Goal: Task Accomplishment & Management: Use online tool/utility

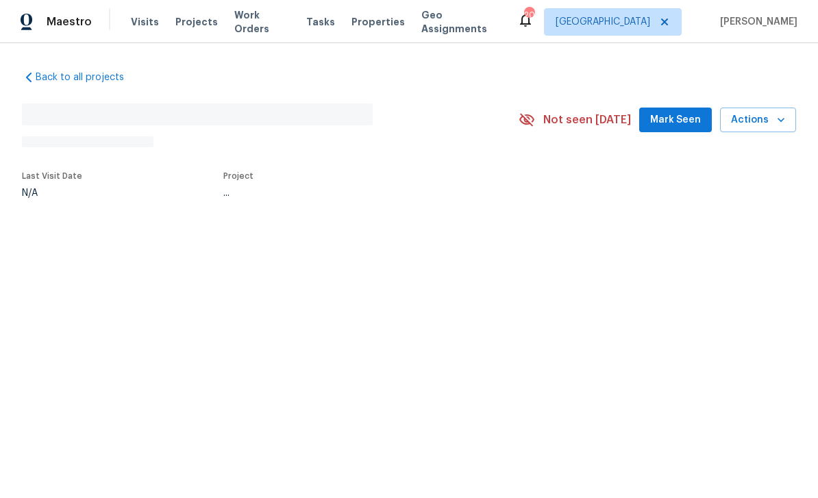
click at [490, 288] on html "Maestro Visits Projects Work Orders Tasks Properties Geo Assignments 20 Nashvil…" at bounding box center [409, 144] width 818 height 288
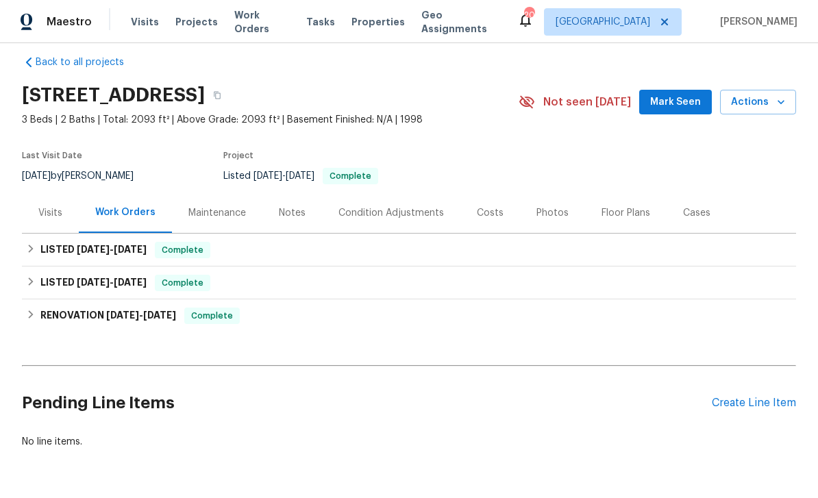
scroll to position [14, 0]
click at [746, 397] on div "Create Line Item" at bounding box center [753, 403] width 84 height 13
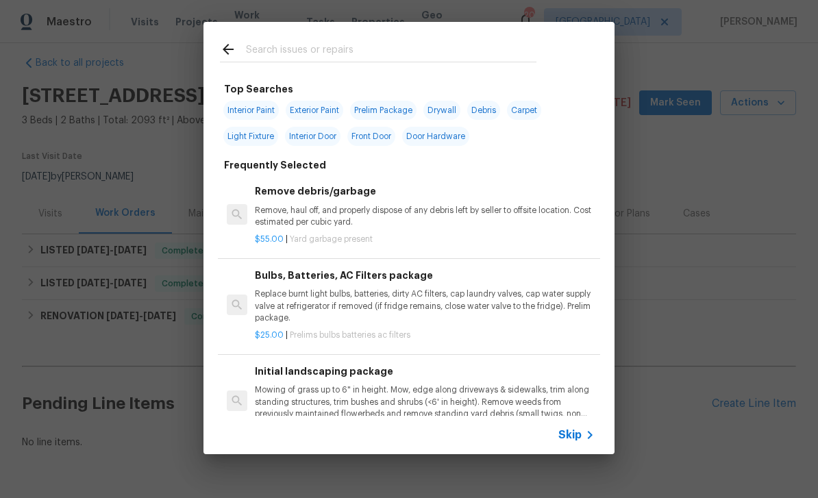
click at [390, 47] on input "text" at bounding box center [391, 51] width 290 height 21
type input "Pool"
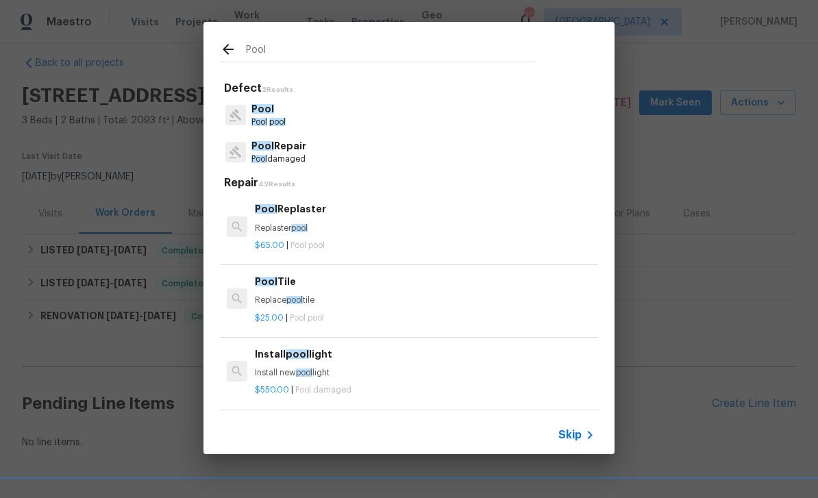
click at [280, 148] on p "Pool Repair" at bounding box center [278, 146] width 55 height 14
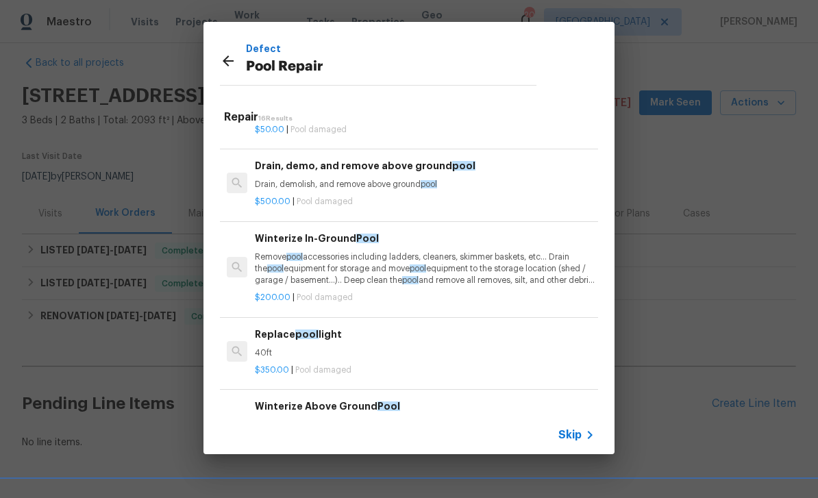
scroll to position [195, 0]
click at [474, 267] on p "Remove pool accessories including ladders, cleaners, skimmer baskets, etc… Drai…" at bounding box center [425, 268] width 340 height 35
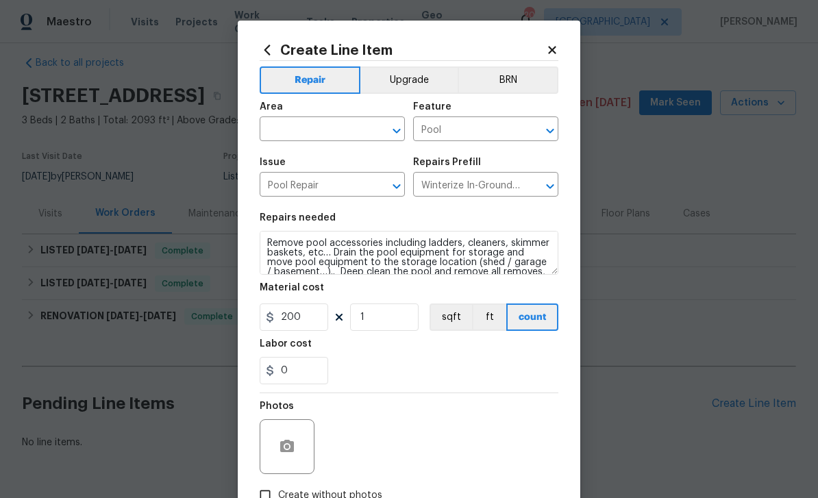
click at [340, 123] on input "text" at bounding box center [313, 130] width 107 height 21
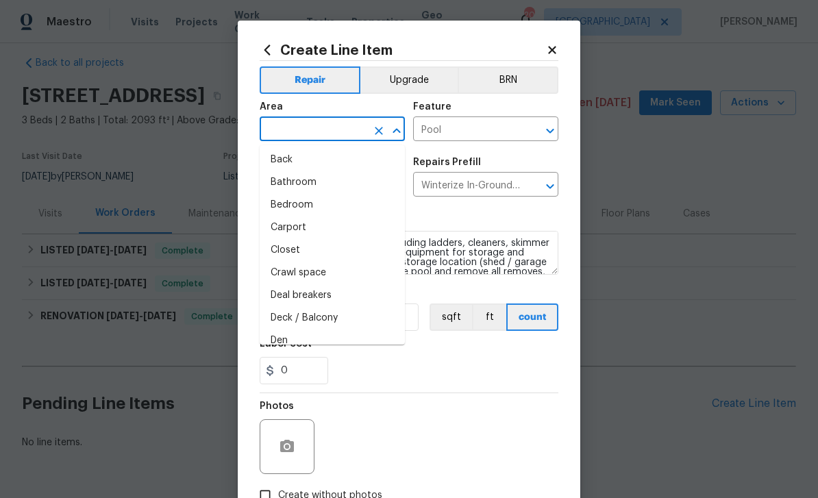
scroll to position [47, 0]
click at [338, 160] on li "Back" at bounding box center [332, 160] width 145 height 23
type input "Back"
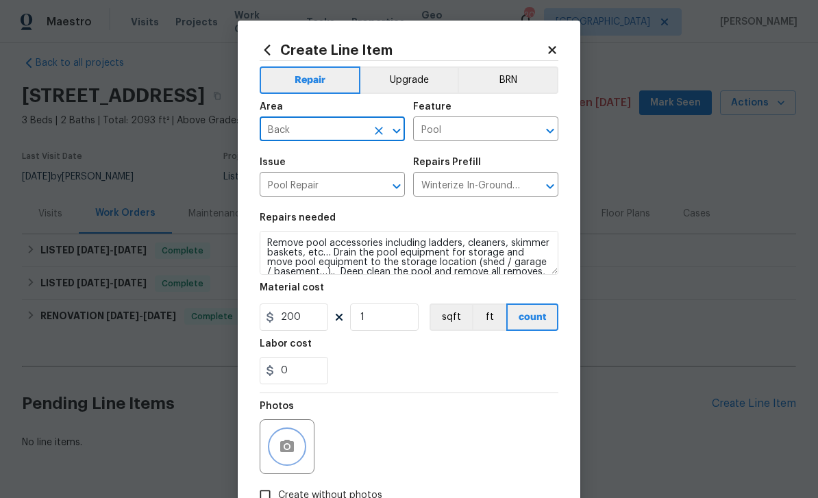
click at [292, 441] on icon "button" at bounding box center [287, 446] width 16 height 16
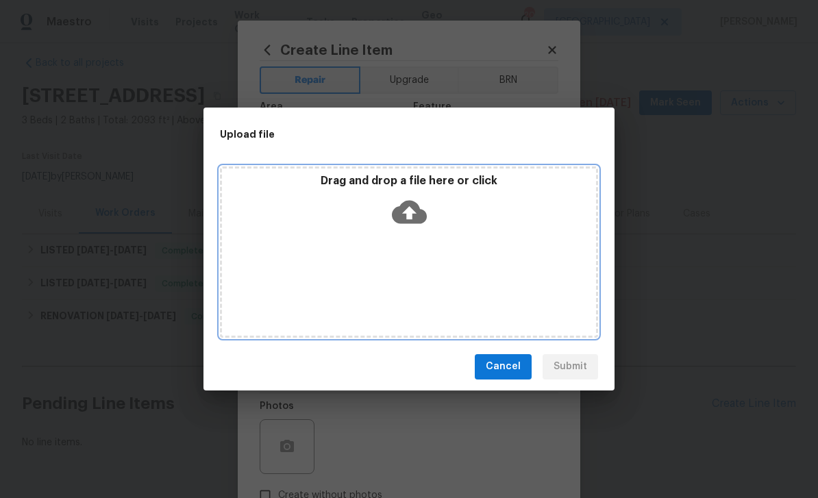
click at [468, 216] on div "Drag and drop a file here or click" at bounding box center [409, 203] width 374 height 59
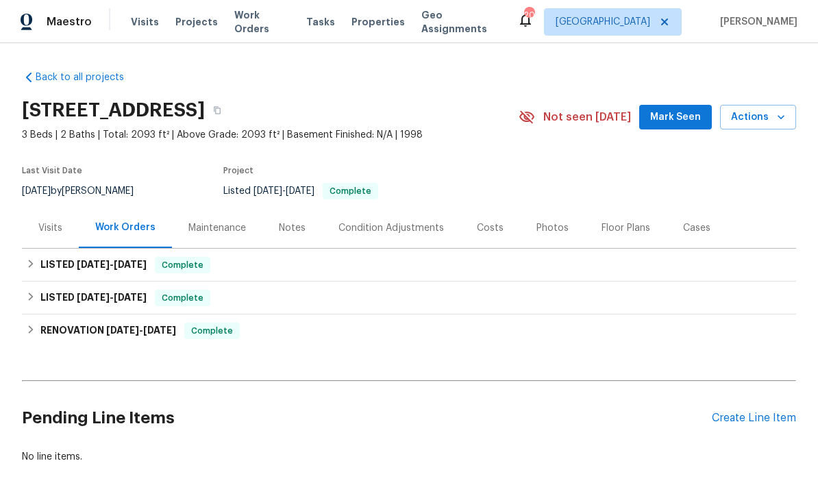
click at [763, 418] on div "Create Line Item" at bounding box center [753, 418] width 84 height 13
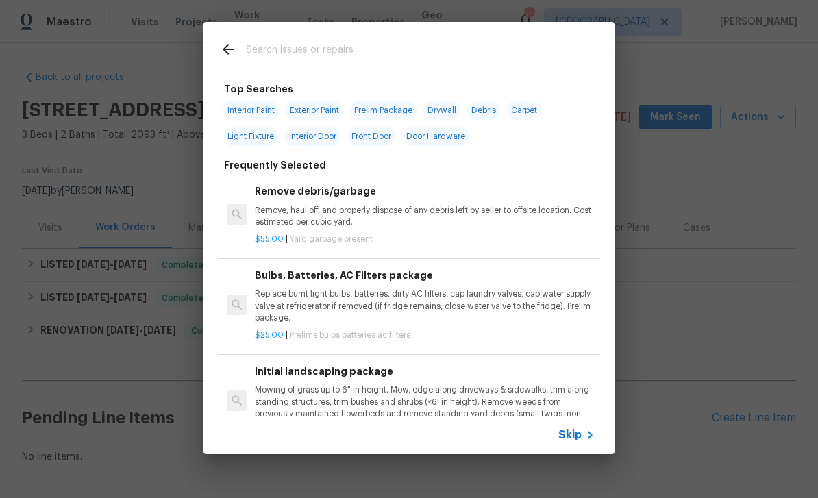
click at [518, 36] on div at bounding box center [377, 49] width 349 height 54
click at [531, 79] on div "Top Searches Interior Paint Exterior Paint Prelim Package Drywall Debris Carpet…" at bounding box center [408, 246] width 411 height 340
click at [509, 55] on input "text" at bounding box center [391, 51] width 290 height 21
type input "Pool"
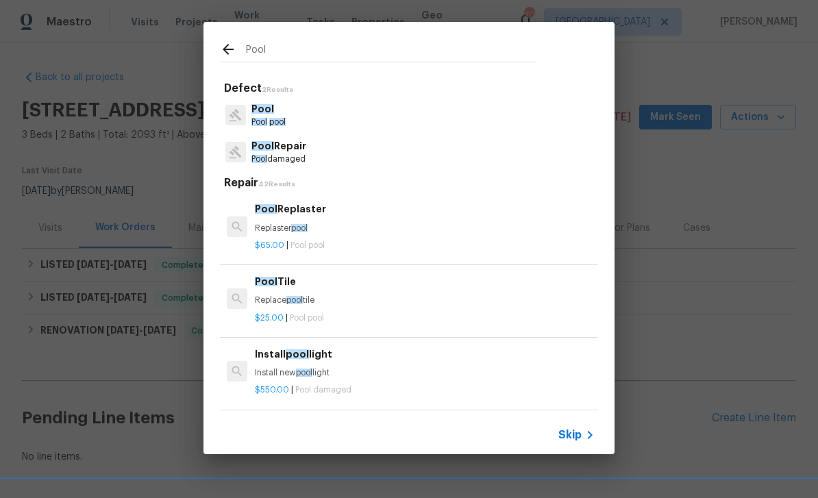
click at [282, 147] on p "Pool Repair" at bounding box center [278, 146] width 55 height 14
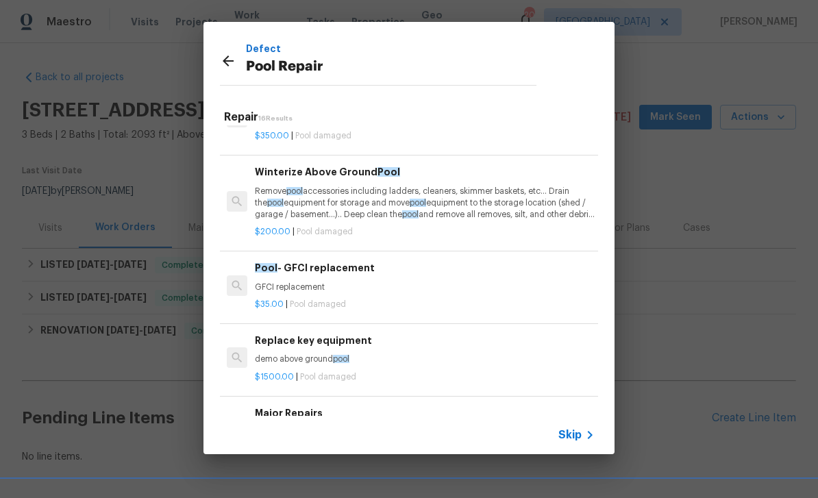
scroll to position [433, 0]
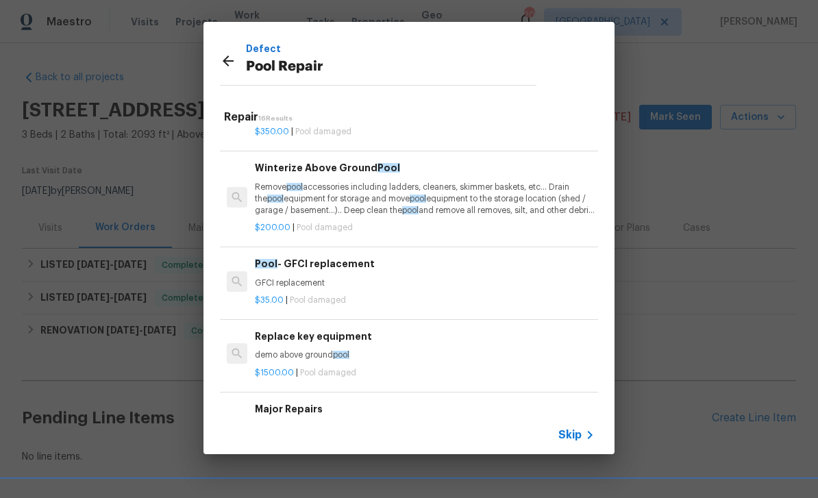
click at [480, 207] on p "Remove pool accessories including ladders, cleaners, skimmer baskets, etc… Drai…" at bounding box center [425, 198] width 340 height 35
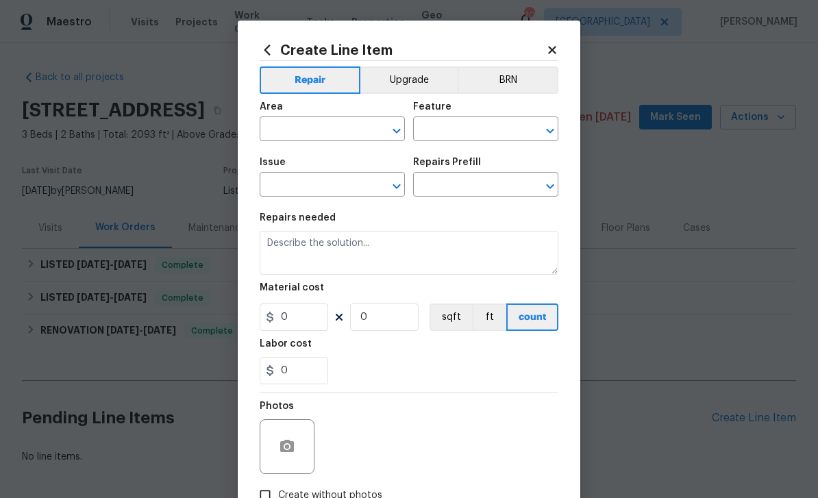
type input "Pool"
type input "Pool Repair"
type textarea "Remove pool accessories including ladders, cleaners, skimmer baskets, etc… Drai…"
type input "1"
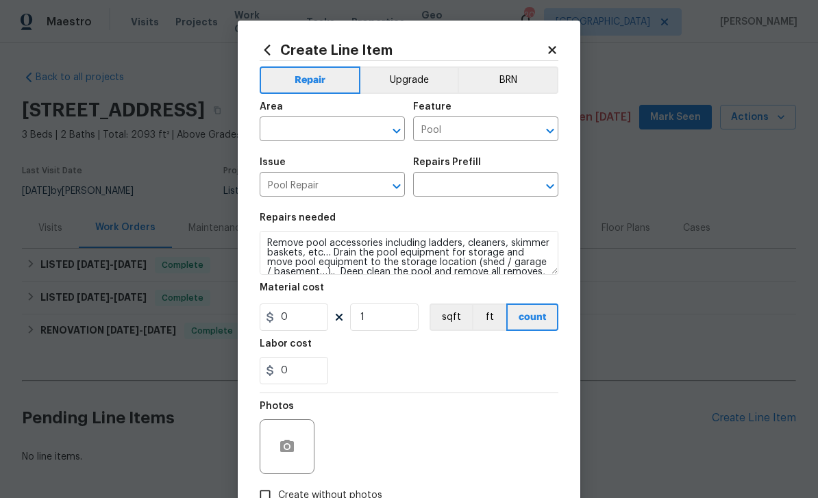
type input "Winterize Above Ground Pool $200.00"
type input "200"
click at [295, 440] on button "button" at bounding box center [286, 446] width 33 height 33
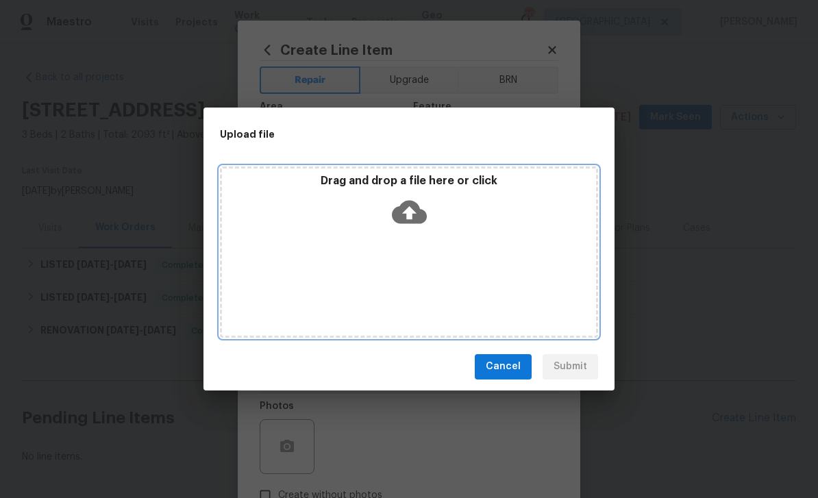
click at [483, 244] on div "Drag and drop a file here or click" at bounding box center [409, 251] width 378 height 171
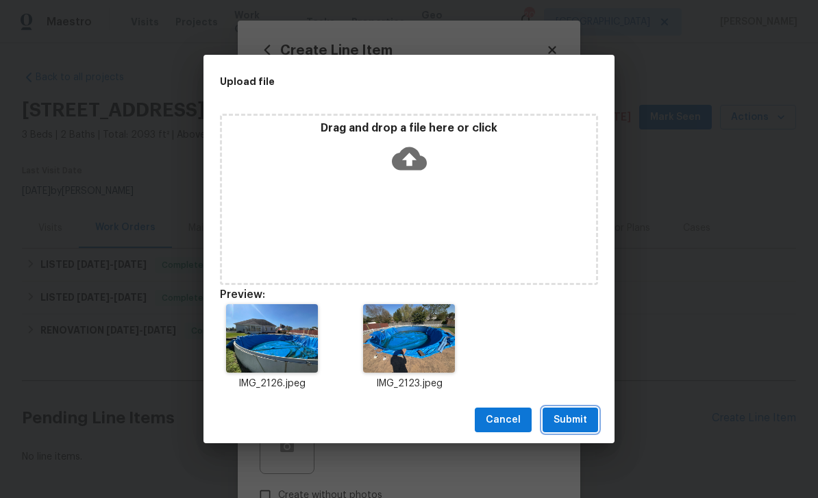
click at [575, 420] on span "Submit" at bounding box center [570, 420] width 34 height 17
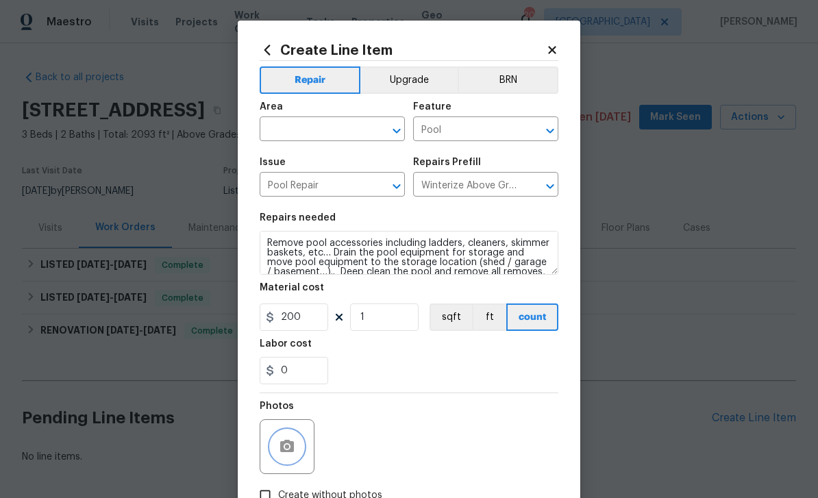
click at [399, 126] on icon "Open" at bounding box center [396, 131] width 16 height 16
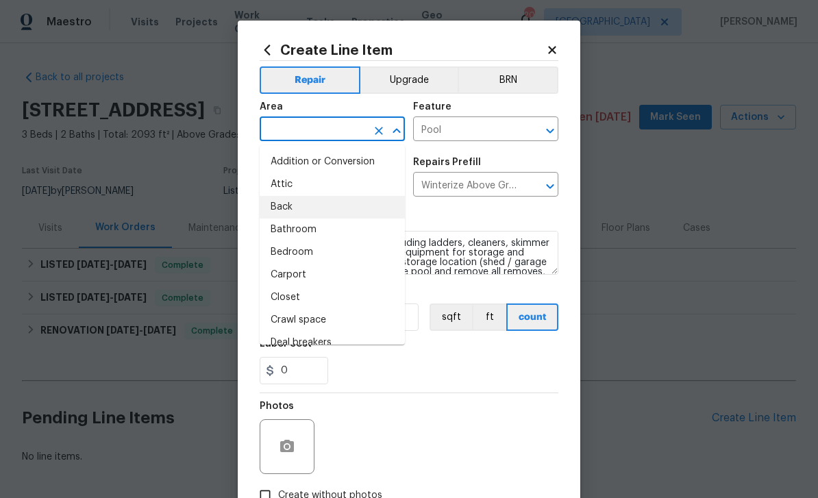
click at [342, 203] on li "Back" at bounding box center [332, 207] width 145 height 23
type input "Back"
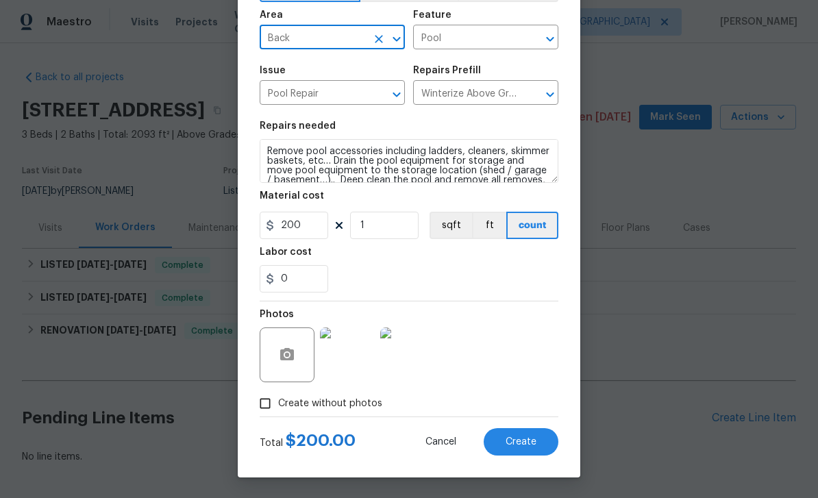
scroll to position [94, 0]
click at [528, 444] on span "Create" at bounding box center [520, 442] width 31 height 10
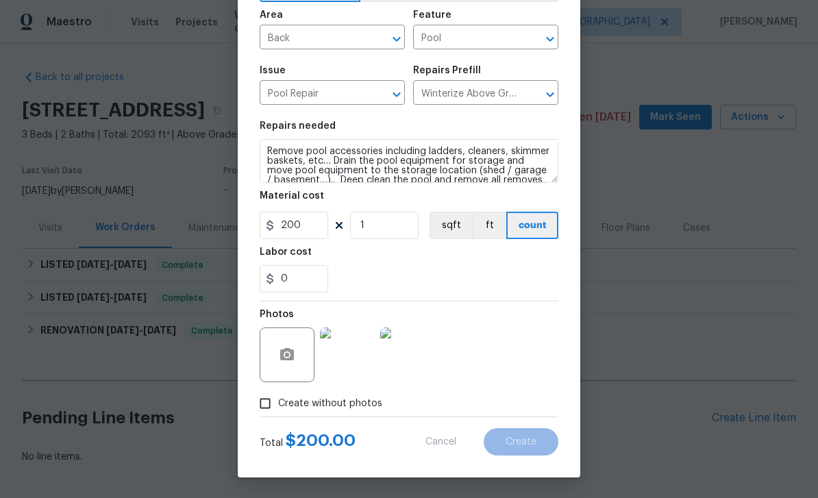
type input "0"
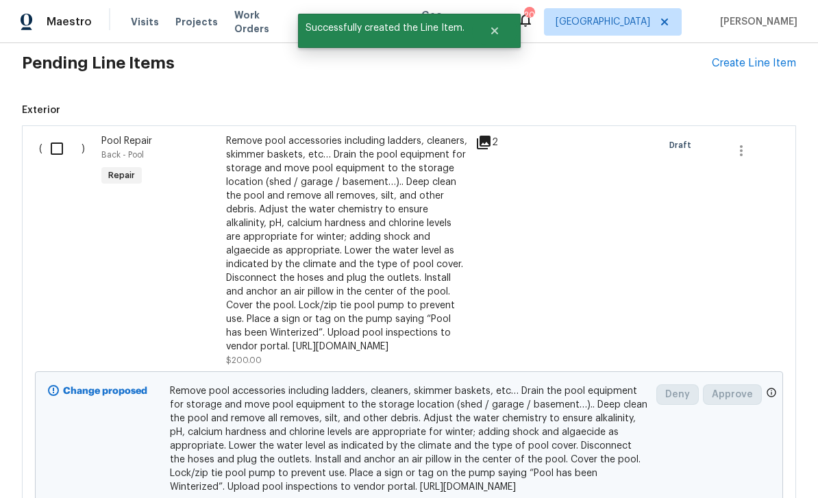
scroll to position [352, 0]
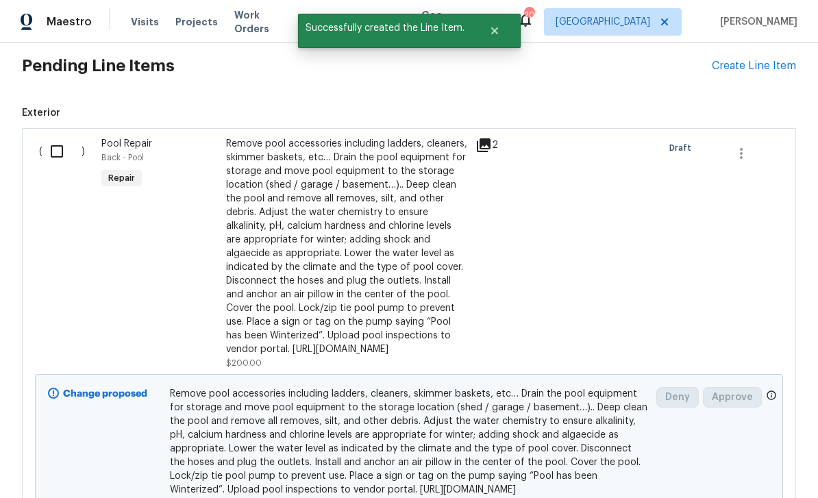
click at [56, 148] on input "checkbox" at bounding box center [61, 151] width 39 height 29
checkbox input "true"
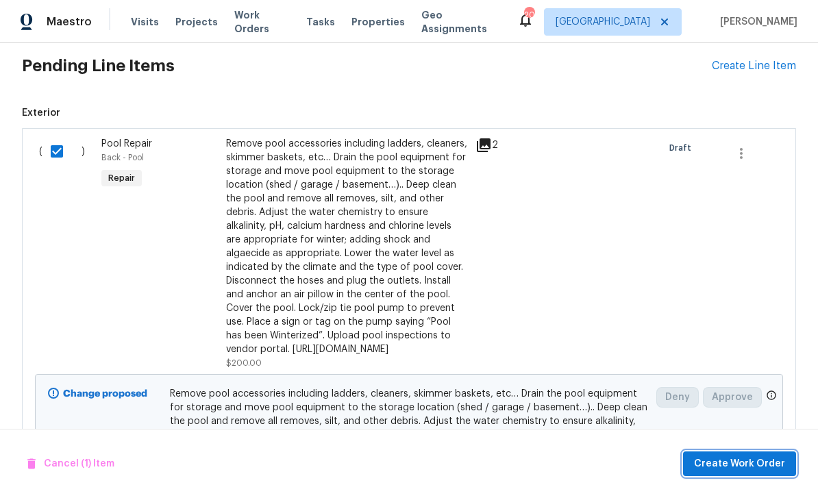
click at [753, 468] on span "Create Work Order" at bounding box center [739, 463] width 91 height 17
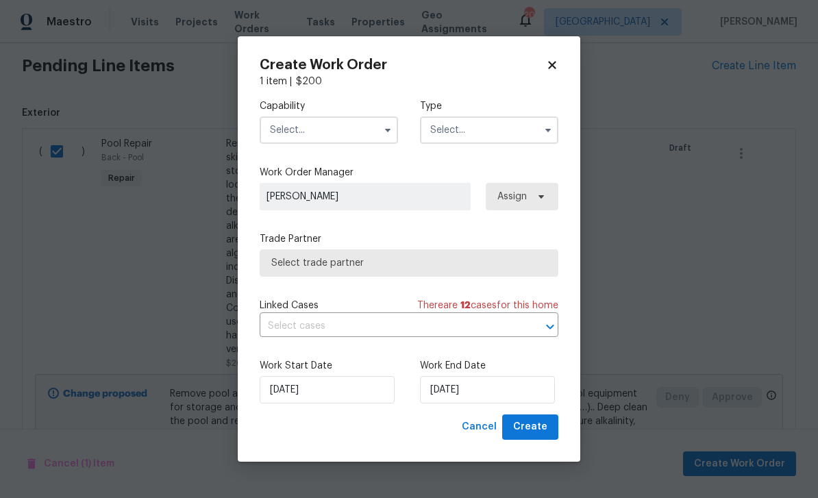
click at [336, 125] on input "text" at bounding box center [329, 129] width 138 height 27
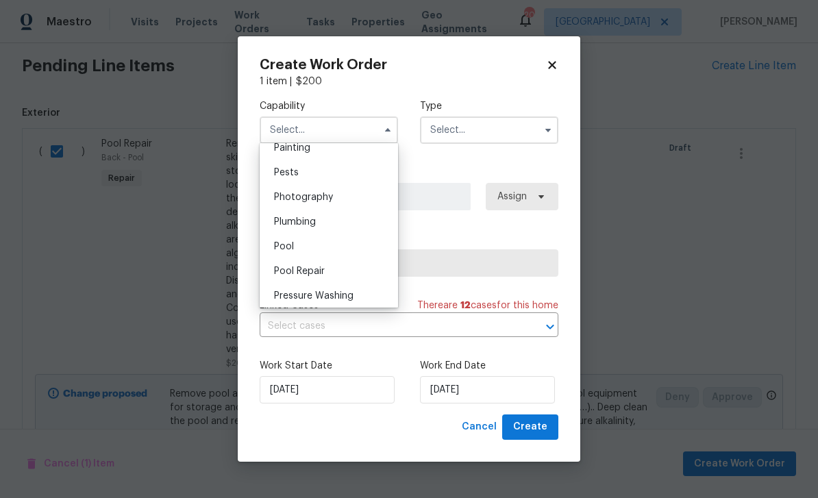
scroll to position [1167, 0]
click at [310, 243] on div "Pool" at bounding box center [328, 241] width 131 height 25
type input "Pool"
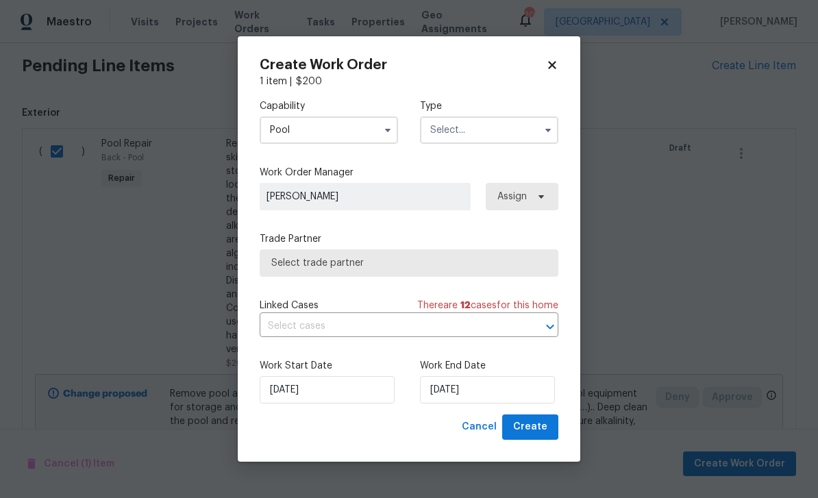
click at [486, 123] on input "text" at bounding box center [489, 129] width 138 height 27
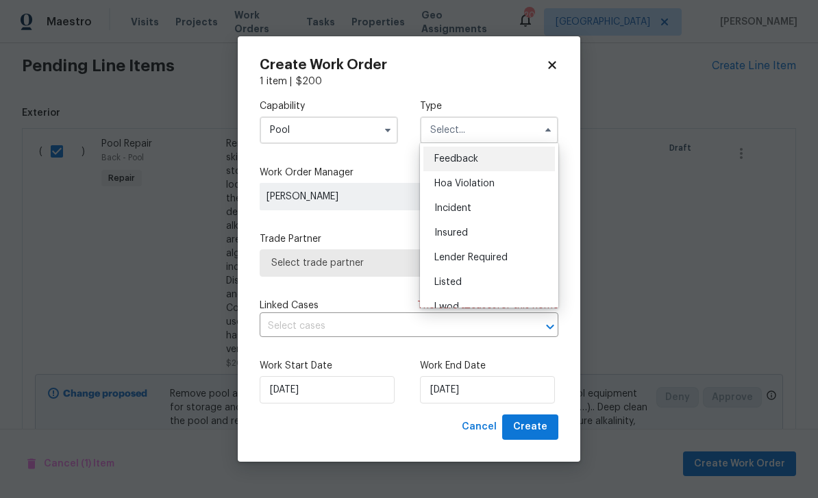
click at [457, 281] on span "Listed" at bounding box center [447, 282] width 27 height 10
type input "Listed"
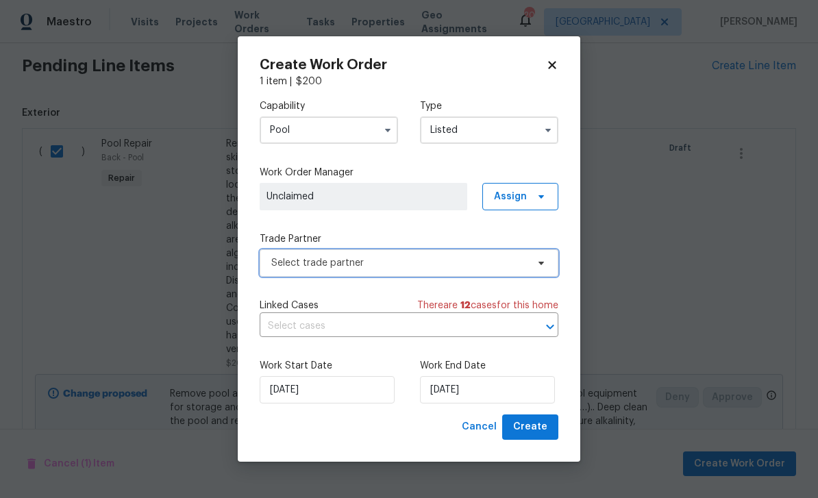
click at [351, 262] on span "Select trade partner" at bounding box center [398, 263] width 255 height 14
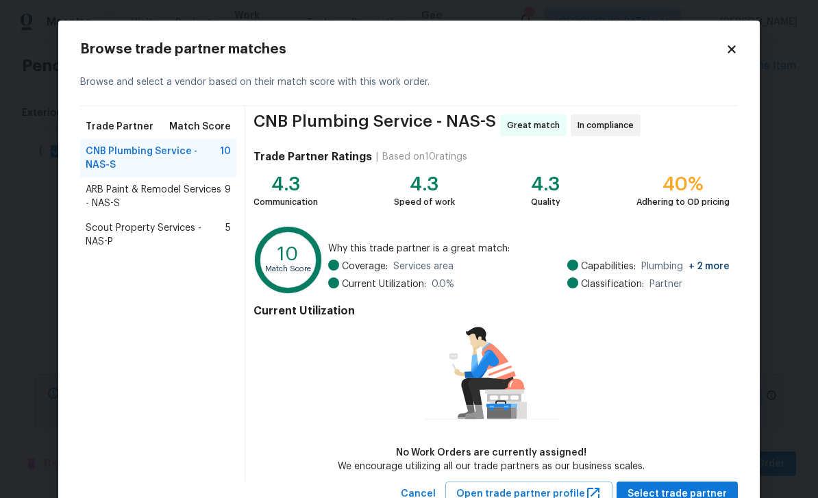
click at [139, 197] on span "ARB Paint & Remodel Services - NAS-S" at bounding box center [155, 196] width 139 height 27
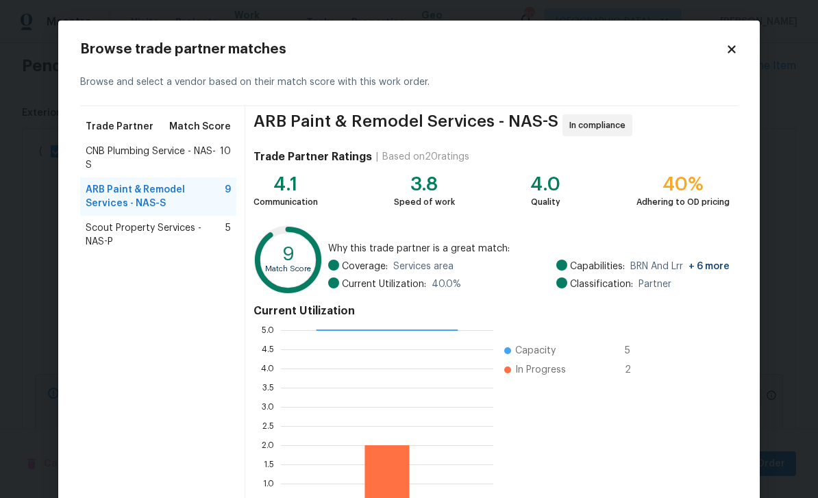
scroll to position [0, 0]
click at [727, 47] on icon at bounding box center [731, 49] width 12 height 12
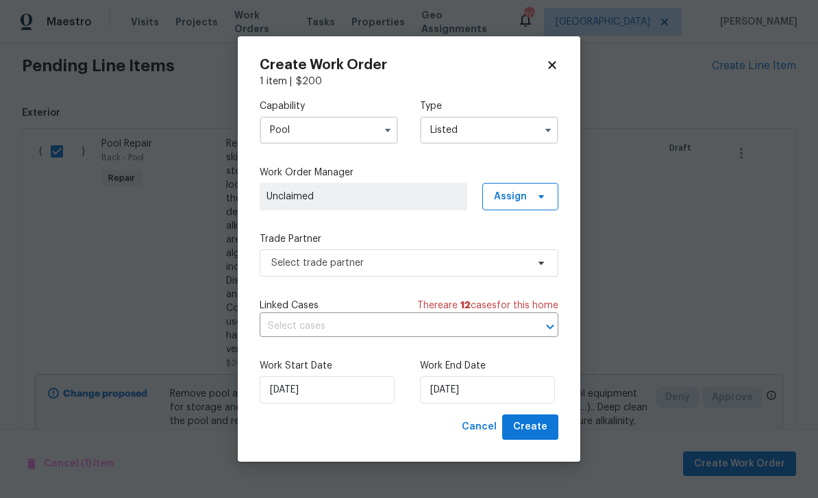
click at [558, 55] on div "Create Work Order 1 item | $ 200 Capability Pool Type Listed Work Order Manager…" at bounding box center [409, 248] width 342 height 425
click at [548, 69] on icon at bounding box center [552, 65] width 12 height 12
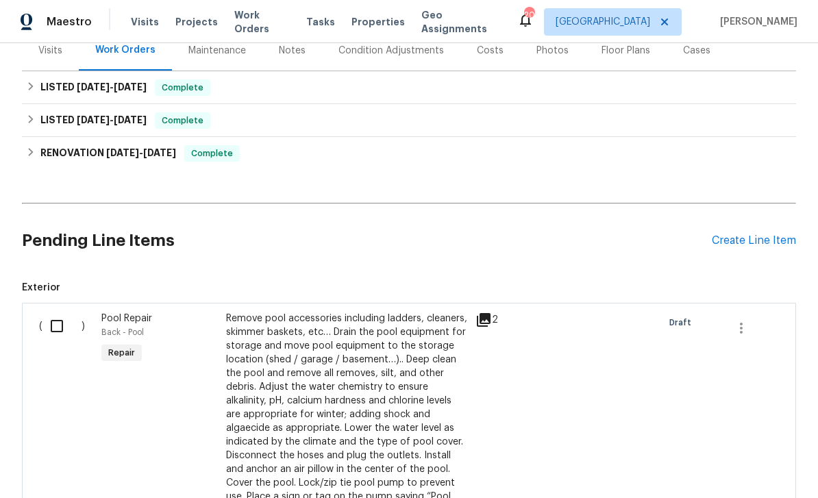
scroll to position [149, 0]
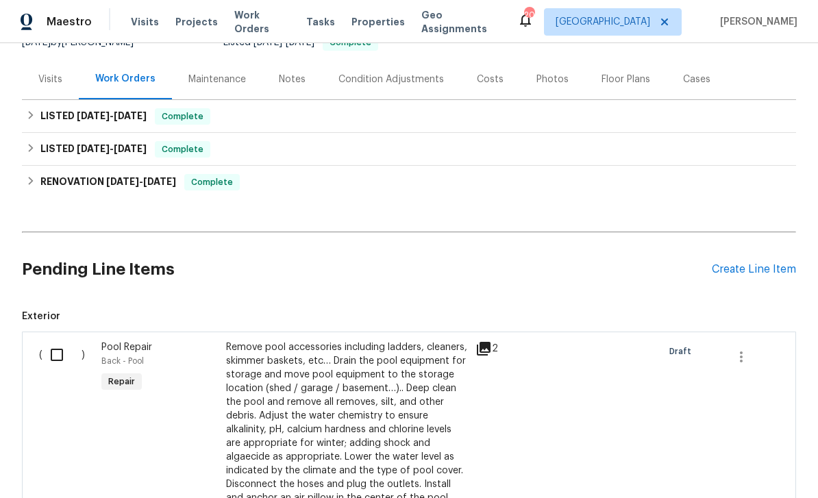
click at [58, 353] on input "checkbox" at bounding box center [61, 354] width 39 height 29
checkbox input "true"
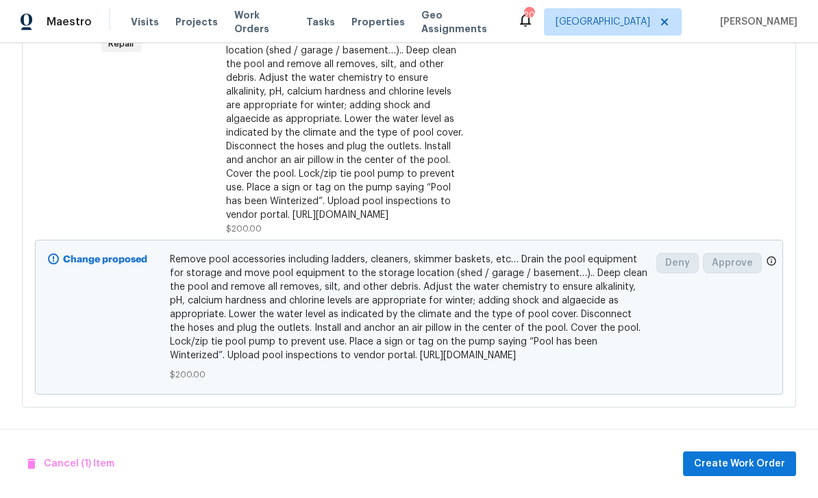
scroll to position [471, 0]
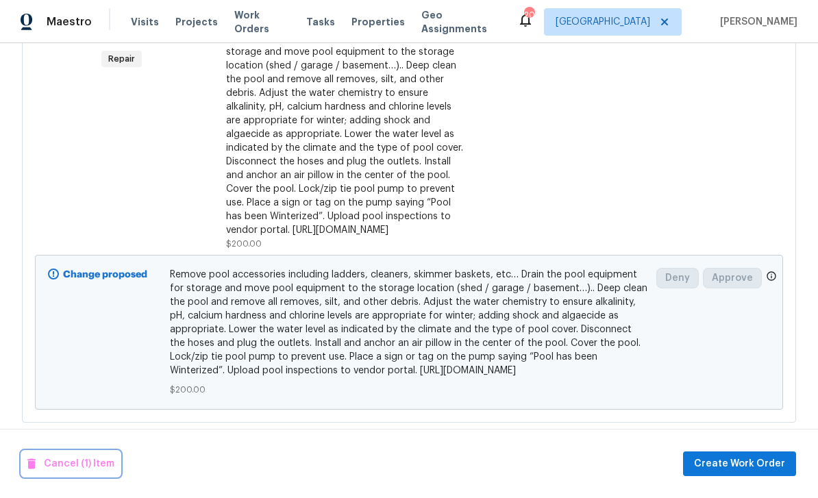
click at [84, 457] on span "Cancel (1) Item" at bounding box center [70, 463] width 87 height 17
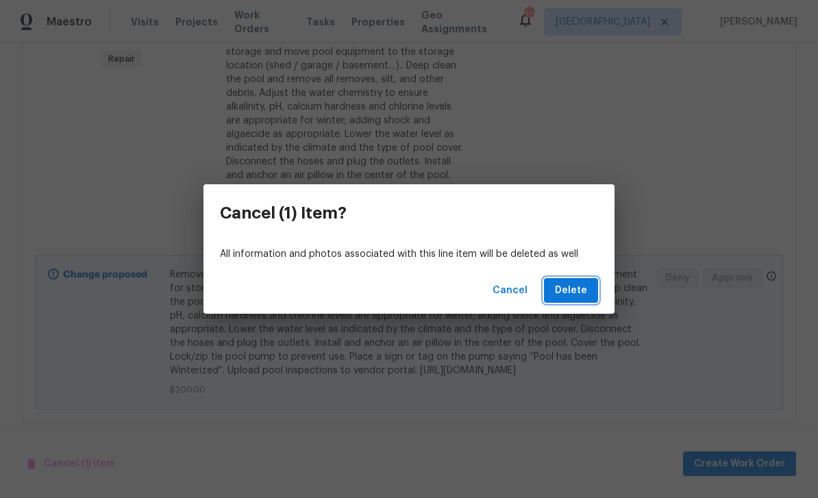
click at [579, 289] on span "Delete" at bounding box center [571, 290] width 32 height 17
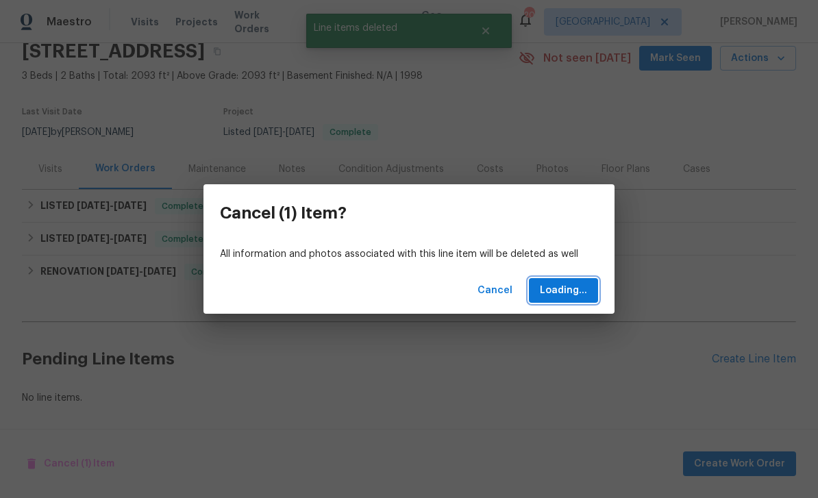
scroll to position [14, 0]
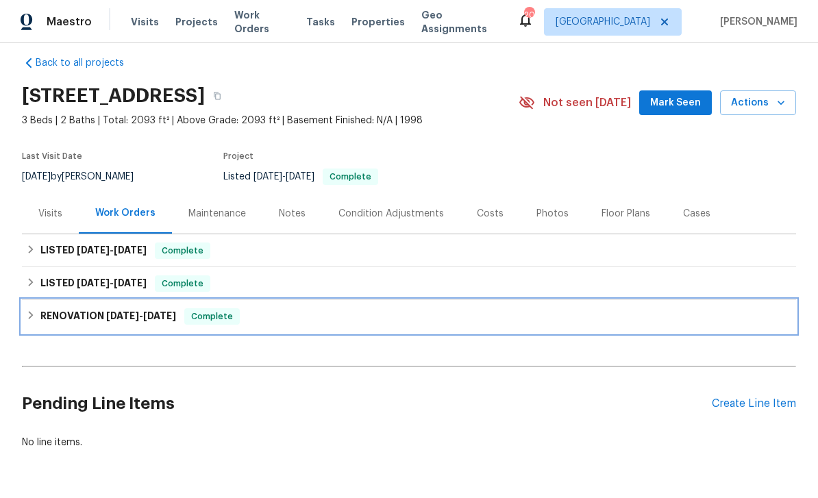
click at [155, 316] on span "[DATE]" at bounding box center [159, 316] width 33 height 10
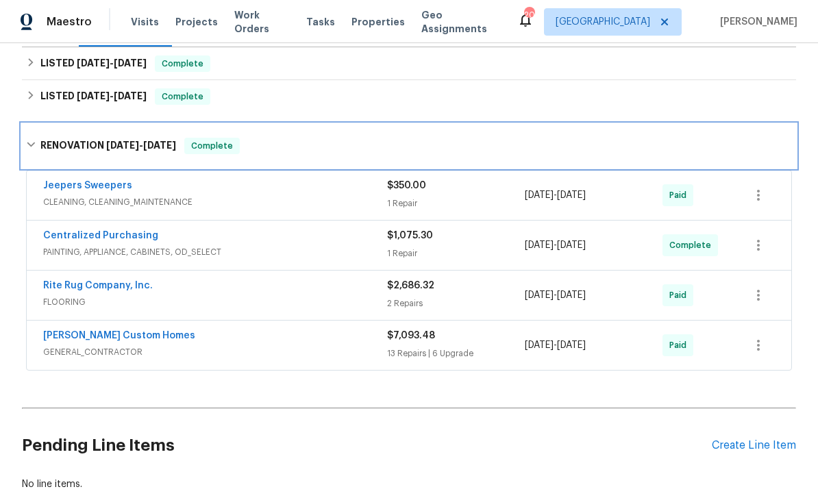
scroll to position [227, 0]
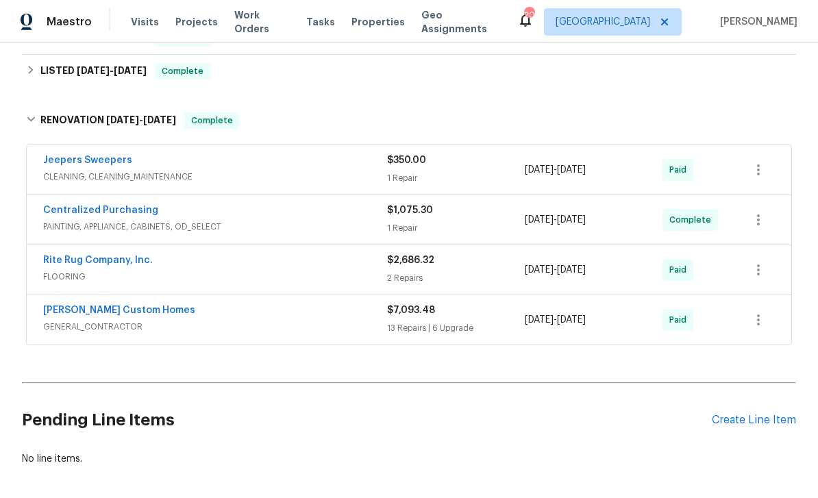
click at [123, 322] on span "GENERAL_CONTRACTOR" at bounding box center [215, 327] width 344 height 14
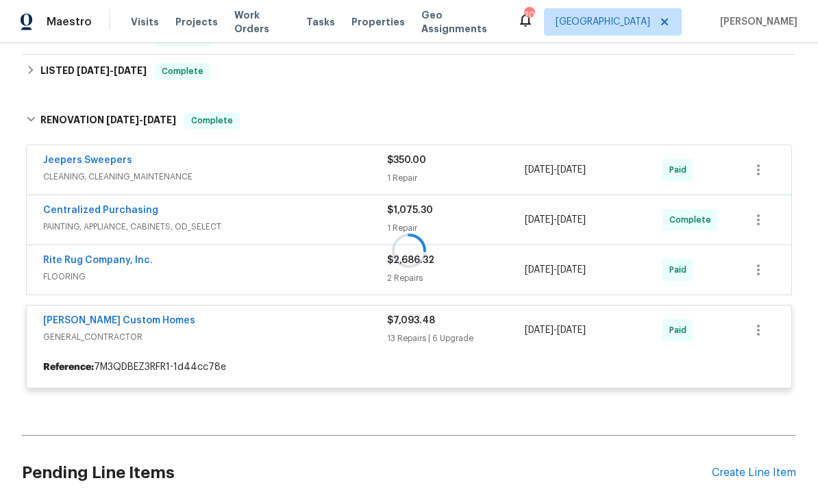
click at [115, 328] on div at bounding box center [409, 250] width 774 height 303
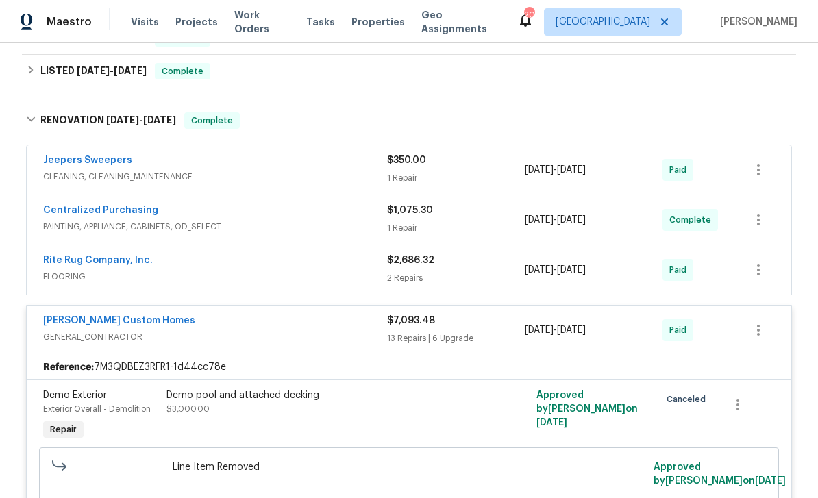
click at [126, 318] on link "[PERSON_NAME] Custom Homes" at bounding box center [119, 321] width 152 height 10
